Goal: Transaction & Acquisition: Purchase product/service

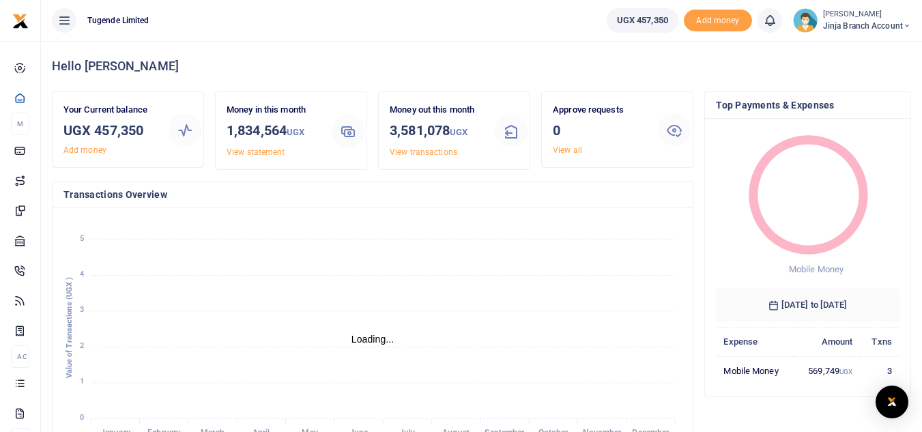
scroll to position [11, 11]
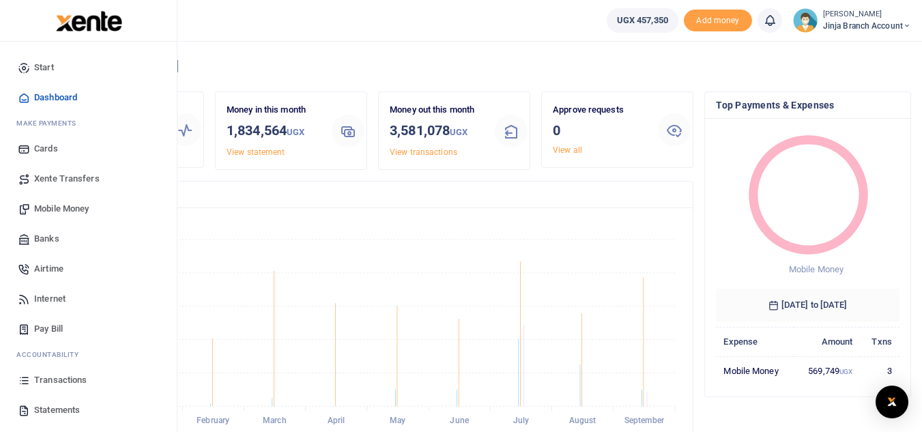
click at [59, 208] on span "Mobile Money" at bounding box center [61, 209] width 55 height 14
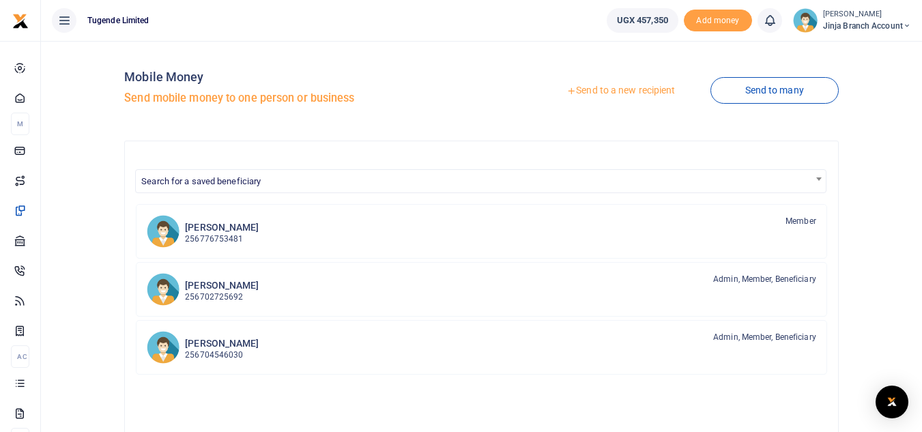
click at [588, 91] on link "Send to a new recipient" at bounding box center [621, 90] width 178 height 25
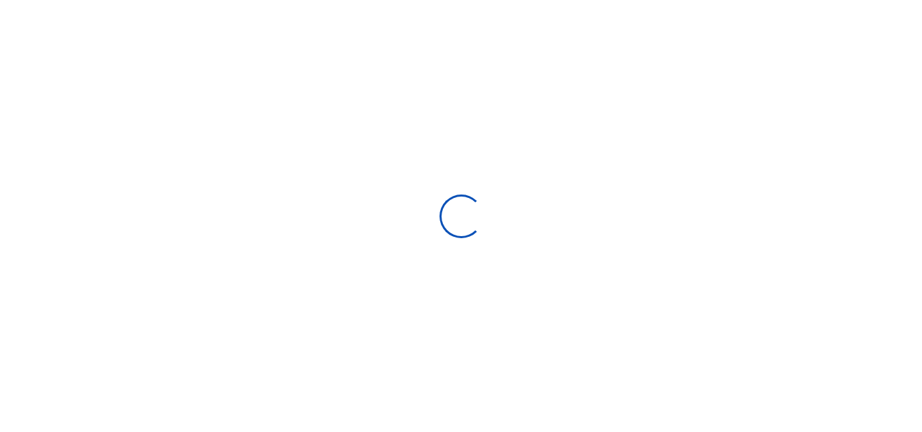
select select "Loading bundles"
select select
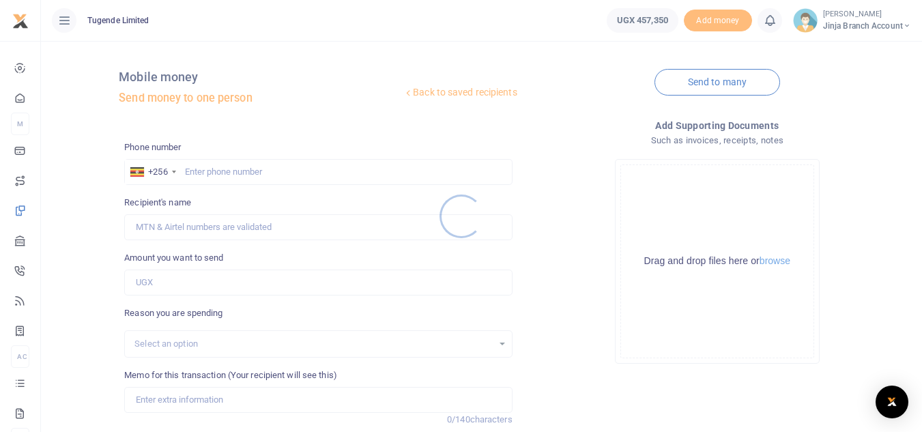
click at [209, 173] on div at bounding box center [461, 216] width 922 height 432
click at [208, 168] on div at bounding box center [461, 216] width 922 height 432
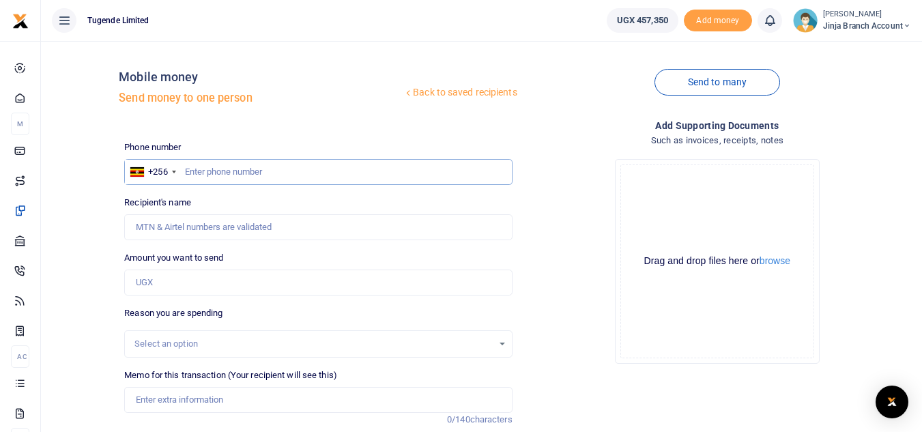
click at [208, 168] on input "text" at bounding box center [318, 172] width 388 height 26
type input "771428162"
type input "[PERSON_NAME]"
type input "771428162"
click at [184, 285] on input "Amount you want to send" at bounding box center [318, 283] width 388 height 26
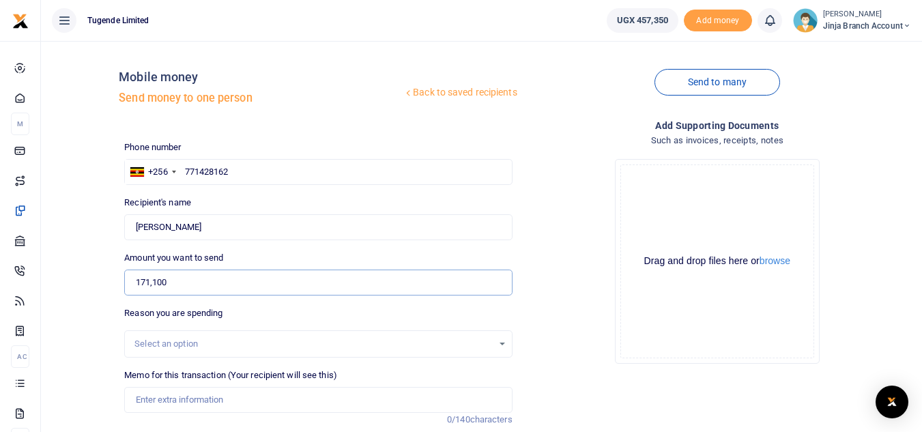
type input "171,100"
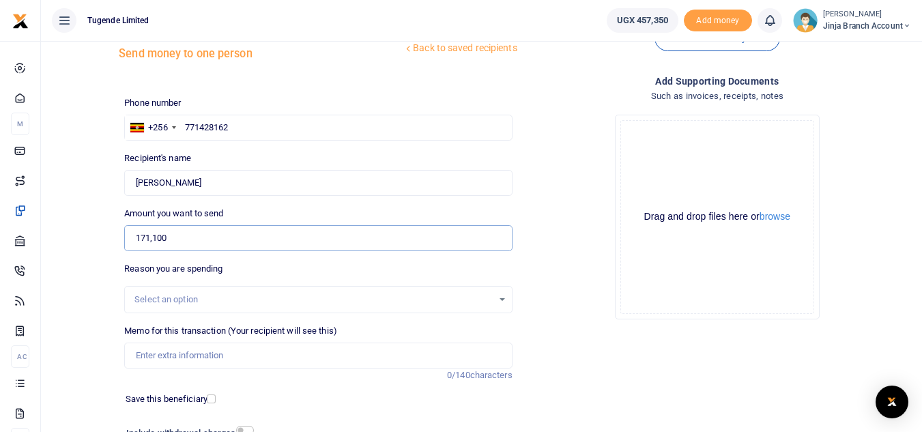
scroll to position [68, 0]
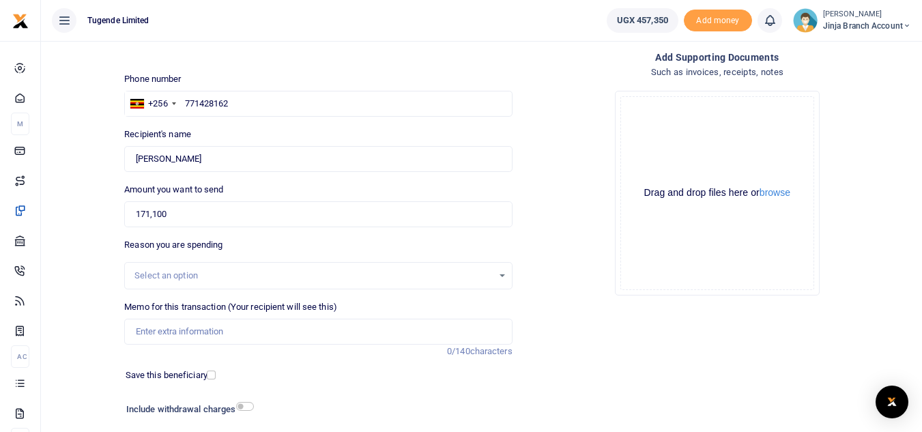
click at [210, 270] on div "Select an option" at bounding box center [313, 276] width 358 height 14
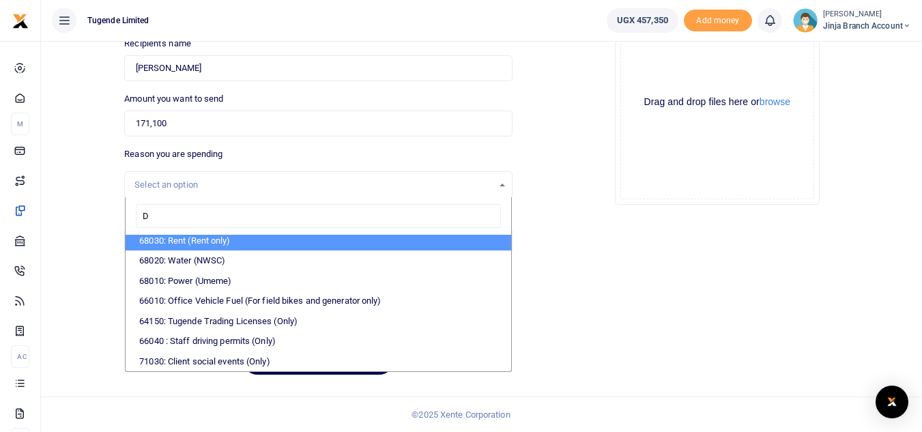
scroll to position [145, 0]
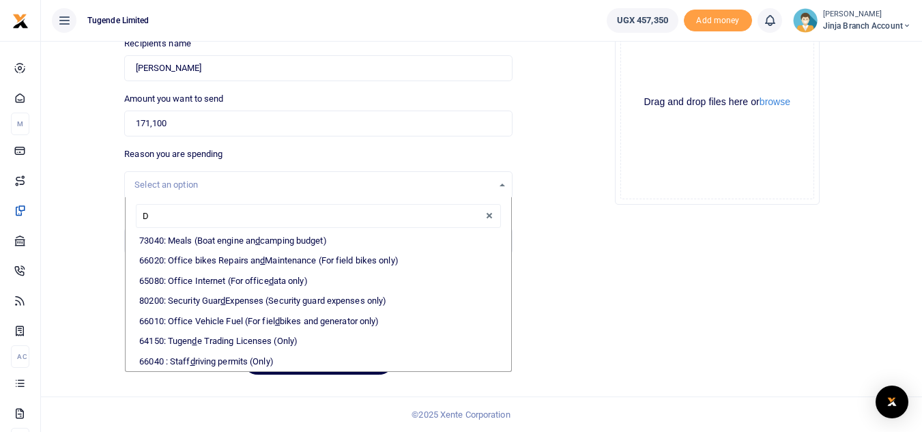
type input "DA"
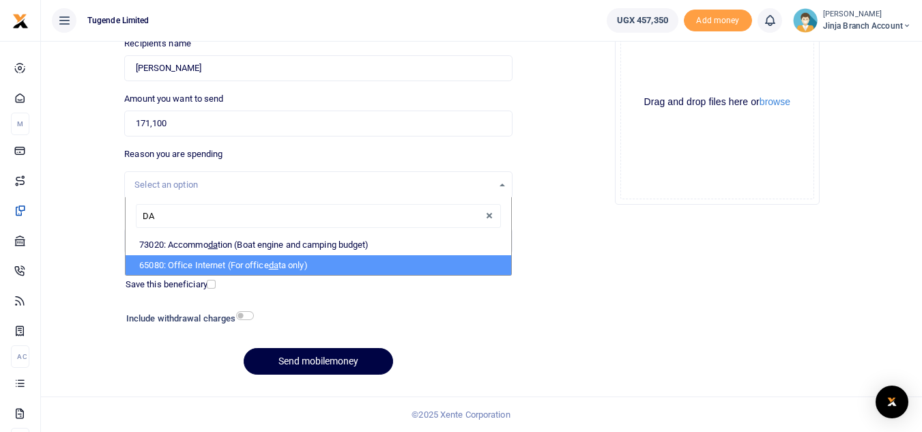
click at [198, 264] on li "65080: Office Internet (For office da ta only)" at bounding box center [318, 265] width 385 height 20
select select "35"
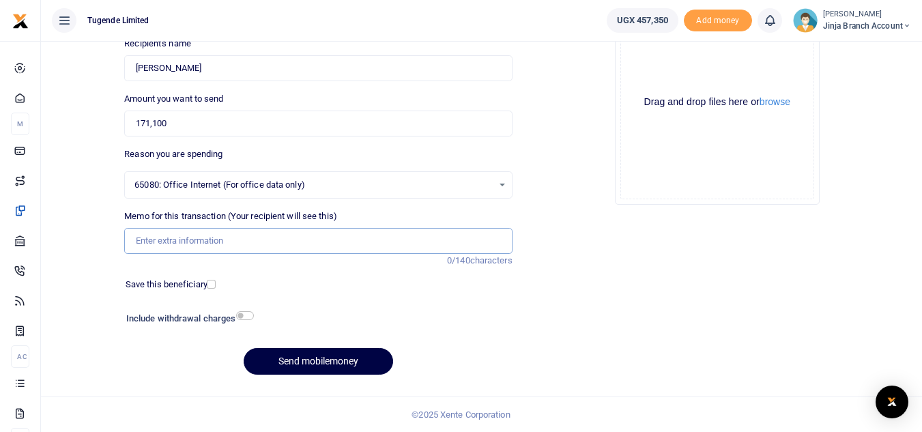
click at [198, 238] on input "Memo for this transaction (Your recipient will see this)" at bounding box center [318, 241] width 388 height 26
paste input "TLUG-016745"
click at [162, 237] on input "TLUG-016745" at bounding box center [318, 241] width 388 height 26
click at [235, 245] on input "TLUG016745" at bounding box center [318, 241] width 388 height 26
type input "TLUG016745 Jinja office data"
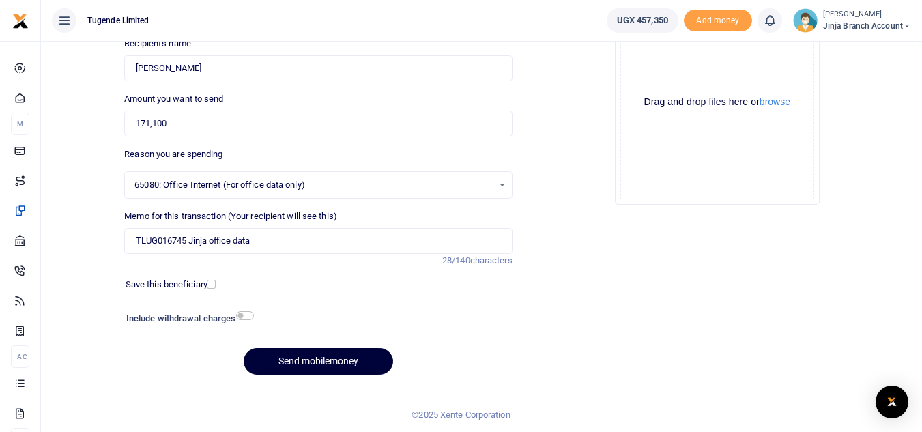
click at [332, 357] on button "Send mobilemoney" at bounding box center [318, 361] width 149 height 27
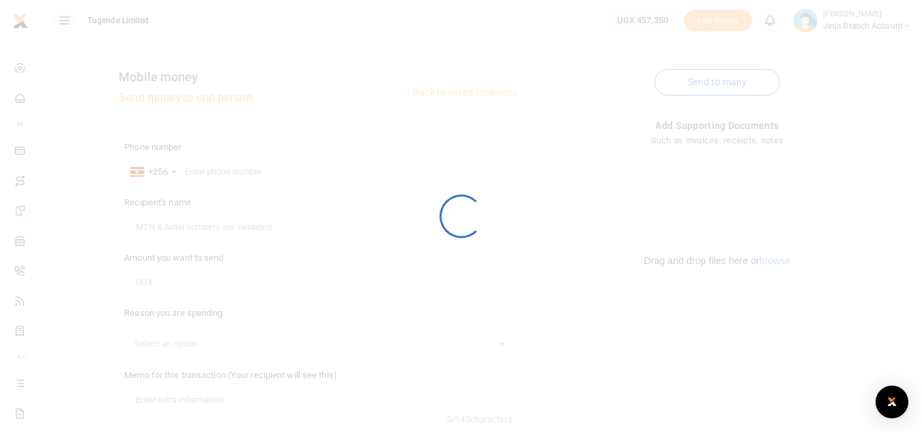
scroll to position [159, 0]
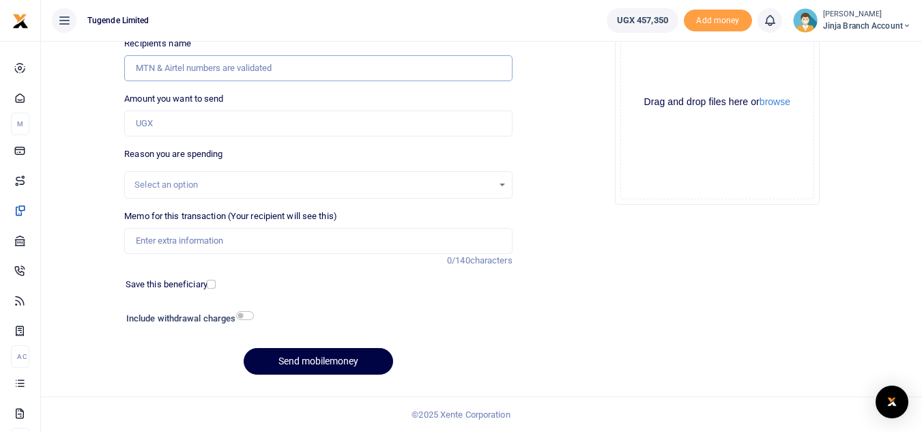
click at [203, 64] on input "Recipient's name" at bounding box center [318, 68] width 388 height 26
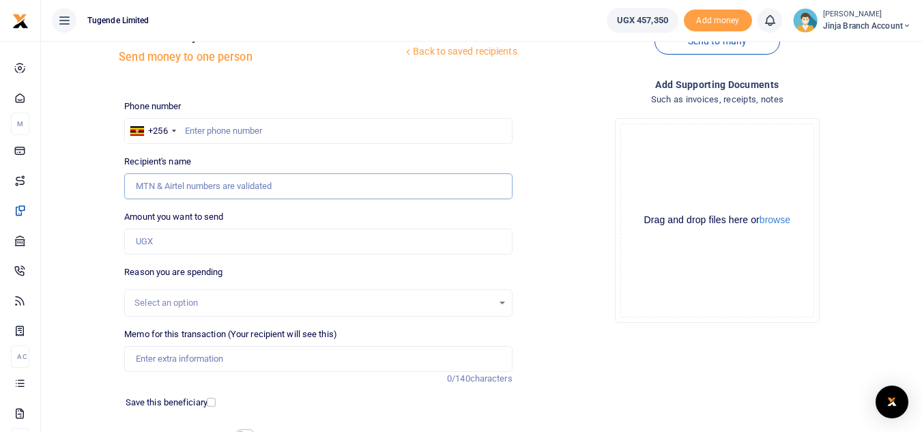
scroll to position [0, 0]
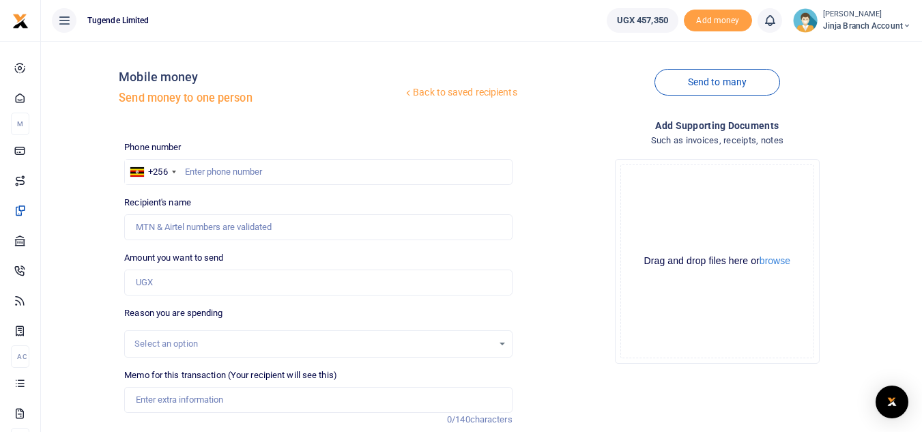
click at [831, 20] on span "Jinja branch account" at bounding box center [867, 26] width 88 height 12
click at [834, 46] on link "Switch accounts" at bounding box center [858, 49] width 108 height 19
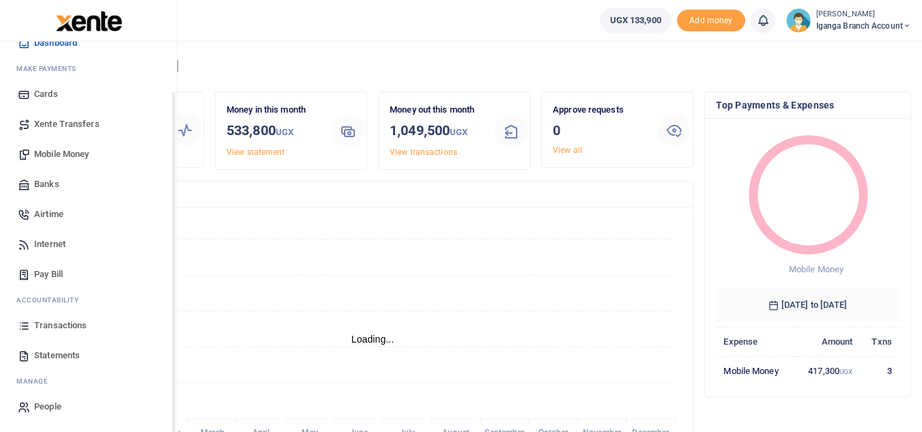
scroll to position [11, 11]
click at [71, 323] on span "Transactions" at bounding box center [60, 326] width 53 height 14
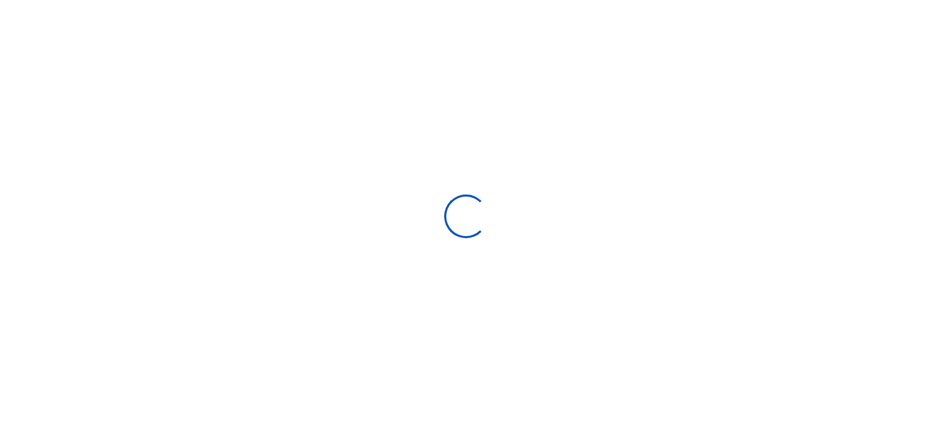
select select
type input "[DATE] - [DATE]"
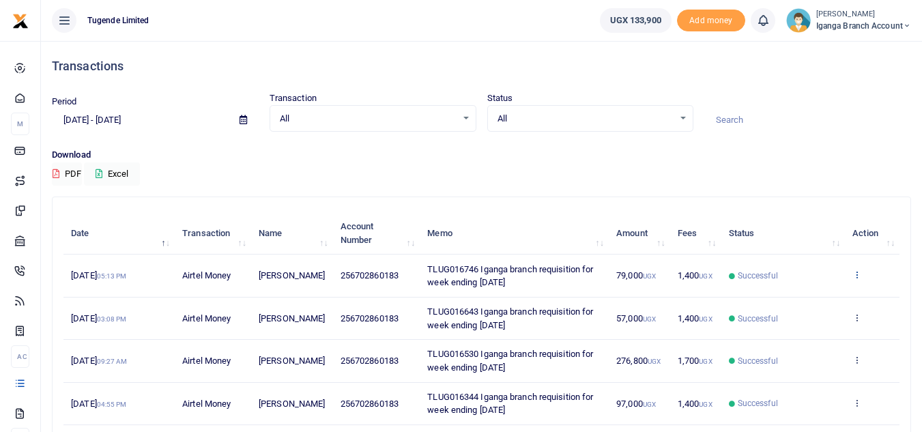
click at [855, 272] on icon at bounding box center [857, 275] width 9 height 10
click at [793, 300] on link "View details" at bounding box center [807, 297] width 108 height 19
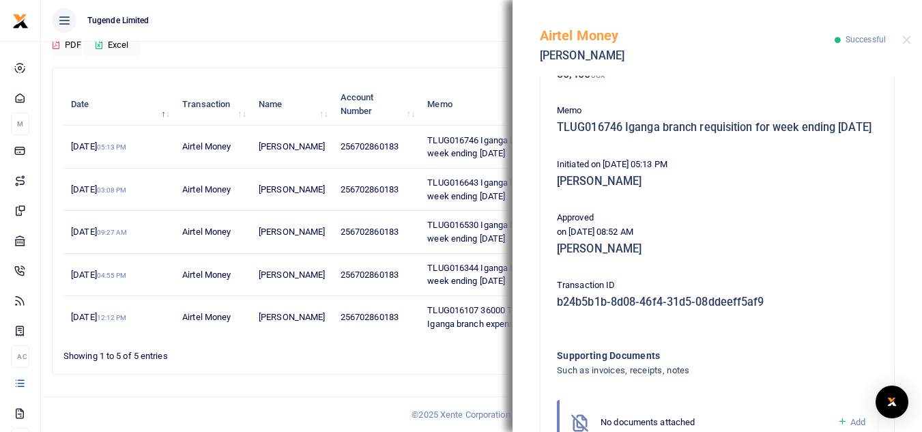
scroll to position [307, 0]
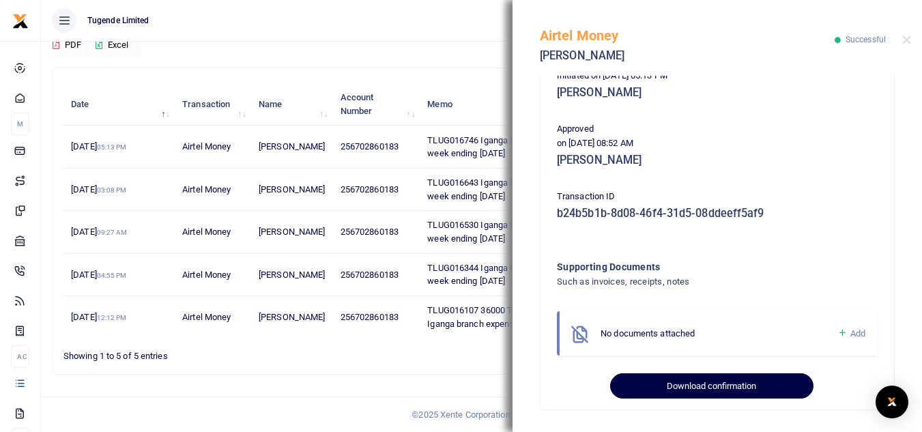
click at [648, 390] on button "Download confirmation" at bounding box center [711, 386] width 203 height 26
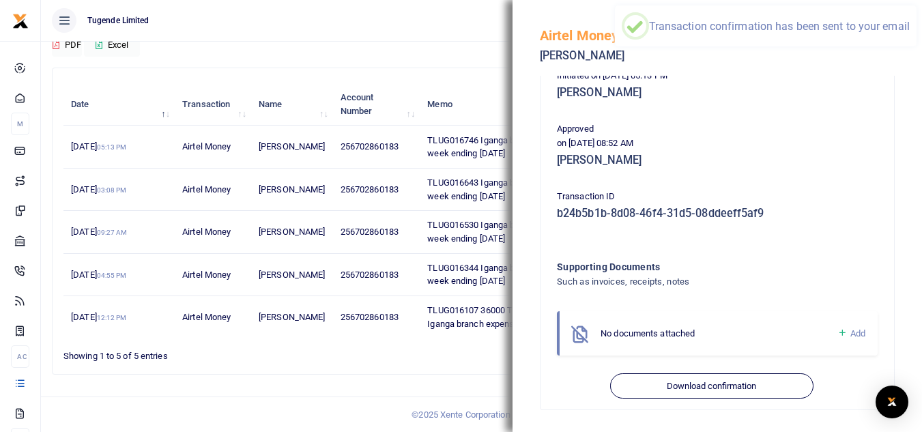
scroll to position [0, 0]
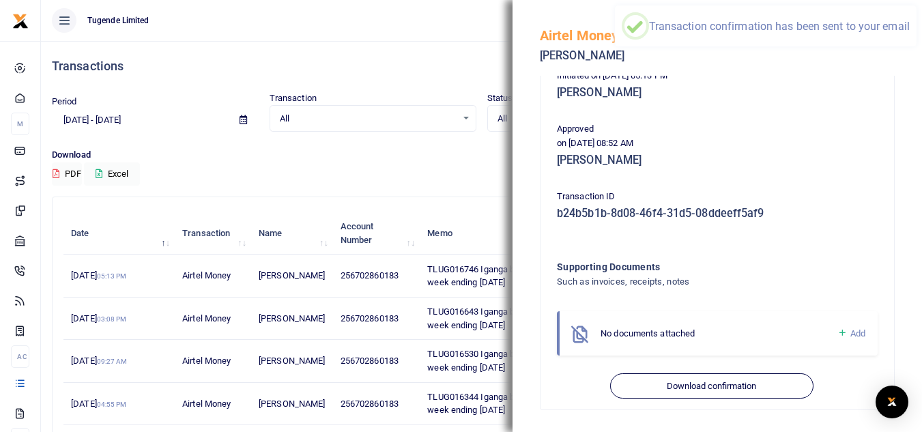
click at [324, 158] on p "Download" at bounding box center [481, 155] width 859 height 14
click at [906, 40] on button "Close" at bounding box center [906, 39] width 9 height 9
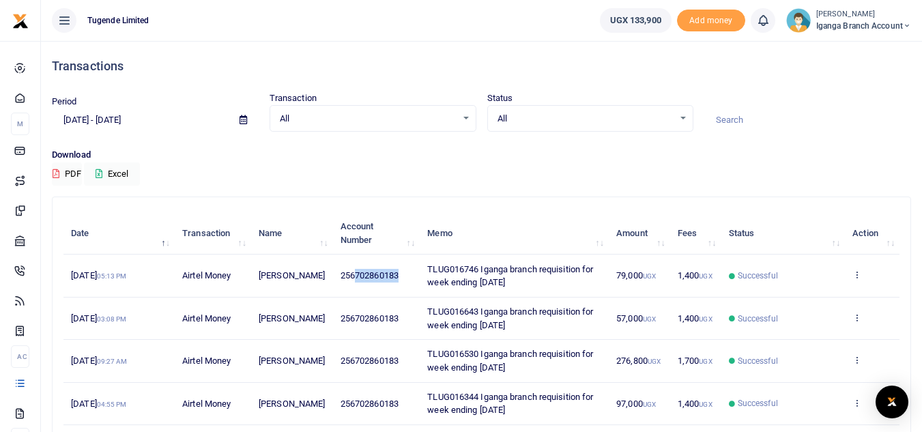
drag, startPoint x: 382, startPoint y: 278, endPoint x: 335, endPoint y: 278, distance: 47.1
click at [335, 278] on td "256702860183" at bounding box center [376, 276] width 87 height 42
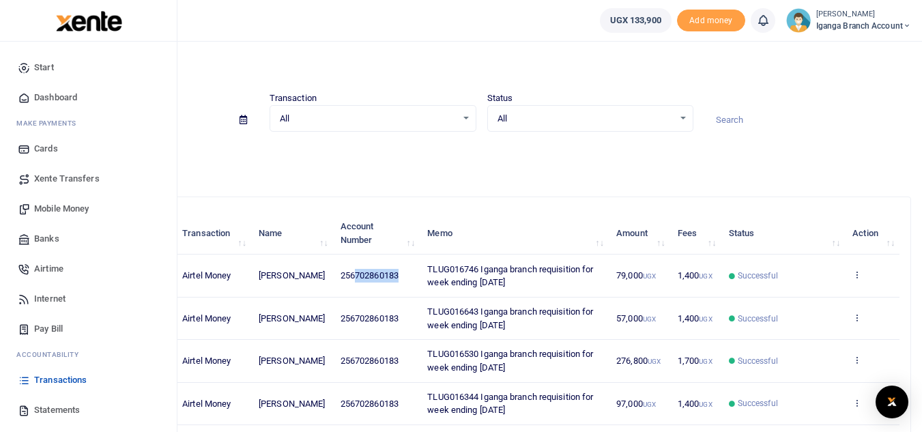
click at [60, 212] on span "Mobile Money" at bounding box center [61, 209] width 55 height 14
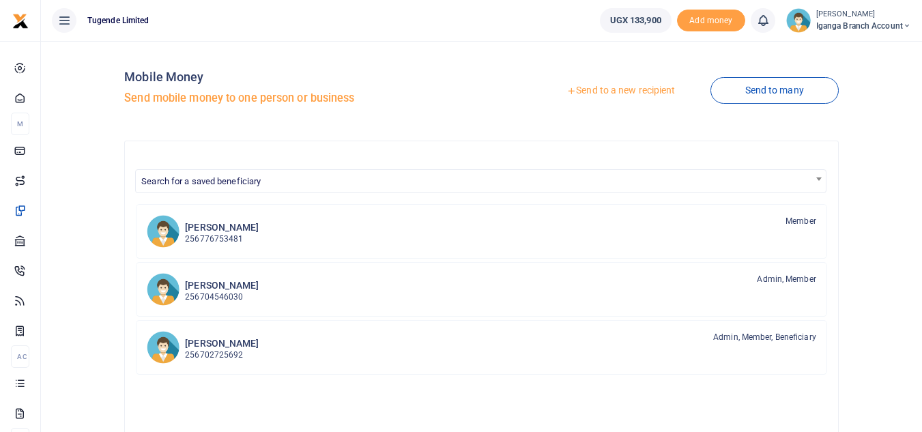
click at [588, 85] on link "Send to a new recipient" at bounding box center [621, 90] width 178 height 25
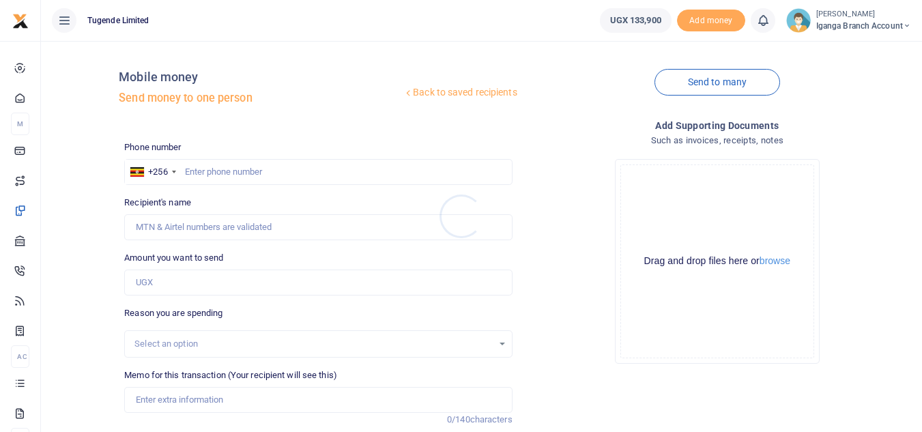
click at [228, 168] on div at bounding box center [461, 216] width 922 height 432
click at [236, 176] on input "text" at bounding box center [318, 172] width 388 height 26
type input "771428162"
type input "[PERSON_NAME]"
type input "771428162"
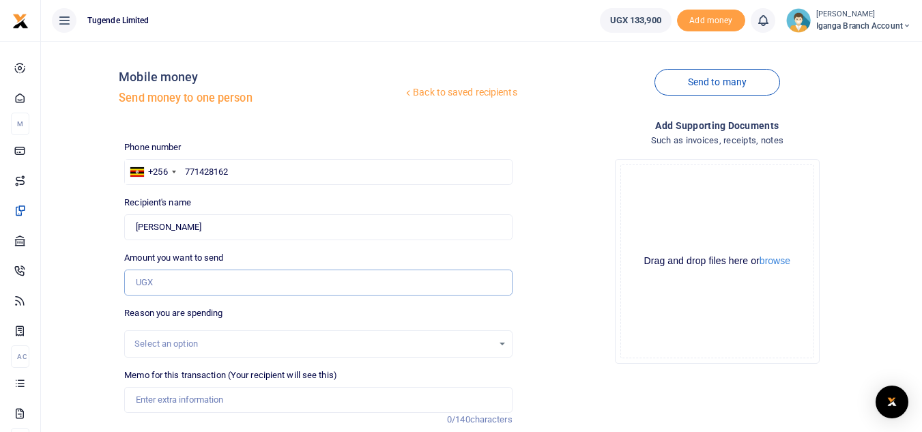
click at [183, 286] on input "Amount you want to send" at bounding box center [318, 283] width 388 height 26
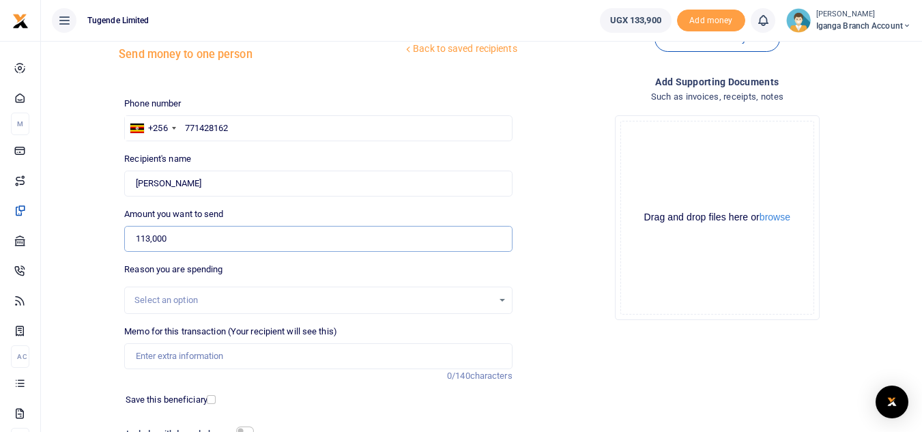
scroll to position [68, 0]
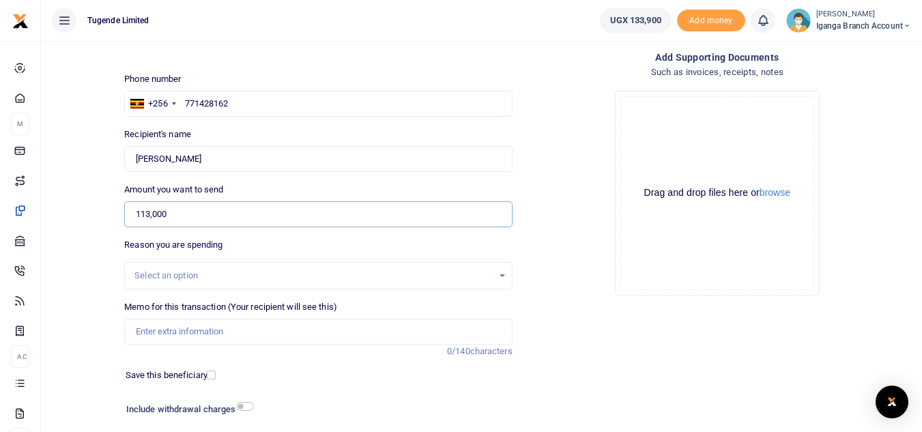
type input "113,000"
click at [177, 275] on div "Select an option" at bounding box center [313, 276] width 358 height 14
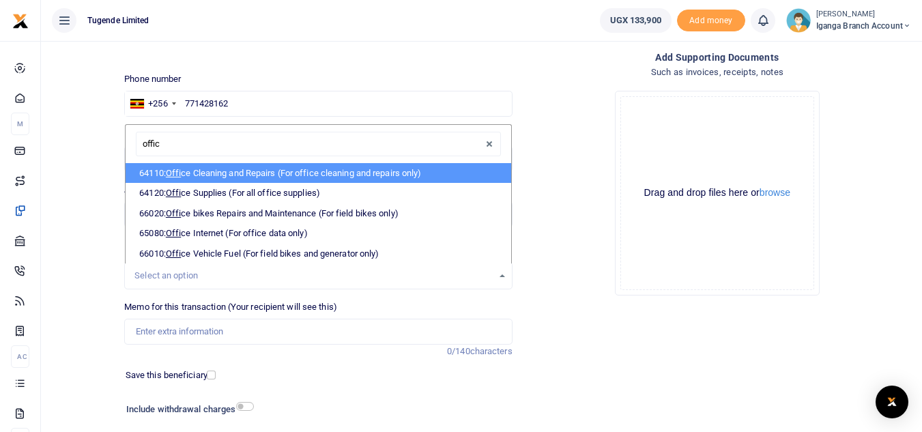
type input "office"
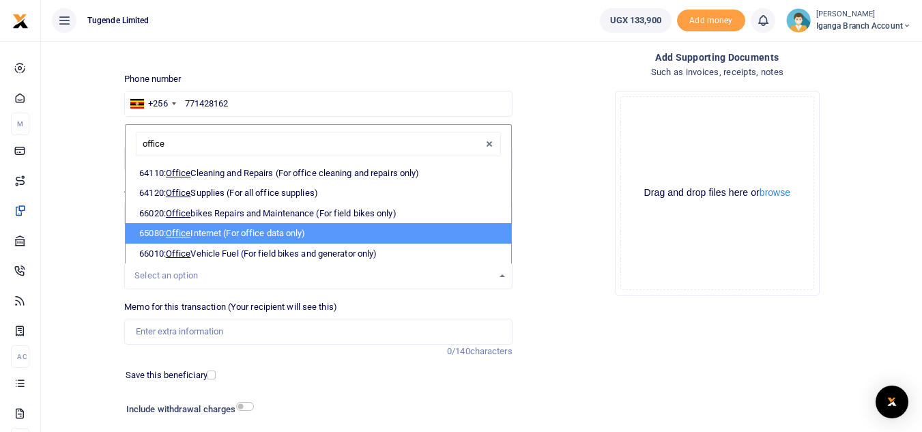
click at [208, 235] on li "65080: Office Internet (For office data only)" at bounding box center [318, 233] width 385 height 20
select select "35"
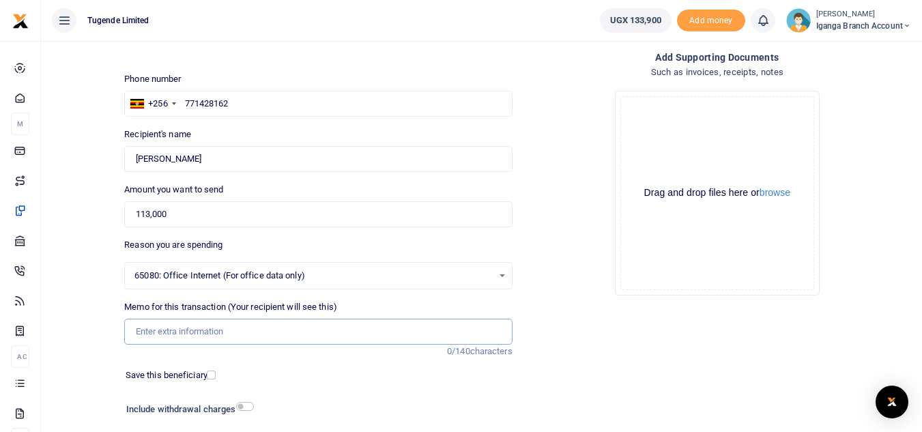
click at [163, 333] on input "Memo for this transaction (Your recipient will see this)" at bounding box center [318, 332] width 388 height 26
paste input "TLUG-016744"
click at [160, 328] on input "TLUG-016744" at bounding box center [318, 332] width 388 height 26
click at [216, 328] on input "TLUG016744" at bounding box center [318, 332] width 388 height 26
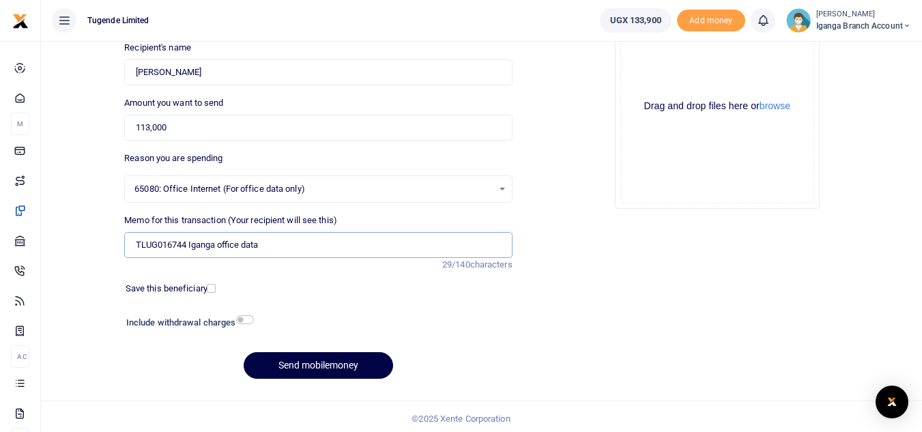
scroll to position [159, 0]
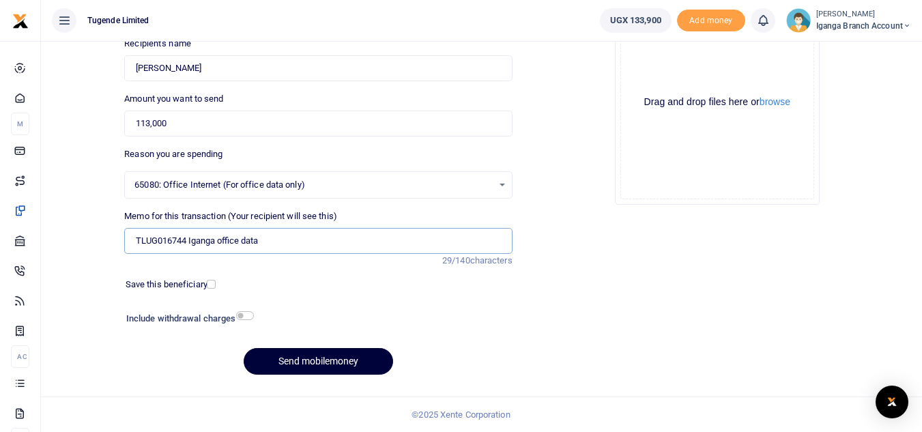
type input "TLUG016744 Iganga office data"
click at [296, 363] on button "Send mobilemoney" at bounding box center [318, 361] width 149 height 27
